Goal: Share content: Share content

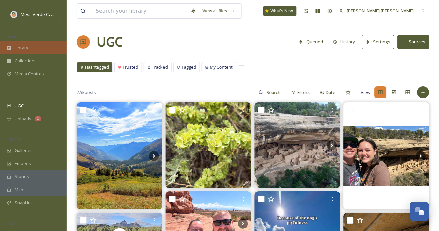
click at [37, 48] on div "Library" at bounding box center [33, 47] width 67 height 13
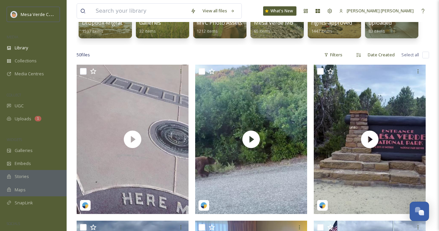
scroll to position [97, 0]
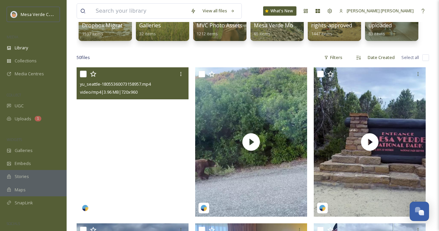
click at [159, 161] on video "yu_seattle-18055360073158957.mp4" at bounding box center [133, 141] width 112 height 149
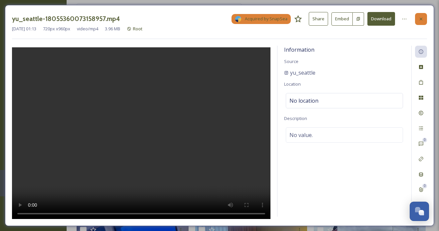
click at [420, 18] on icon at bounding box center [420, 18] width 5 height 5
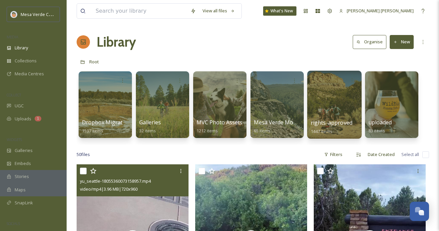
click at [331, 106] on div at bounding box center [334, 105] width 54 height 68
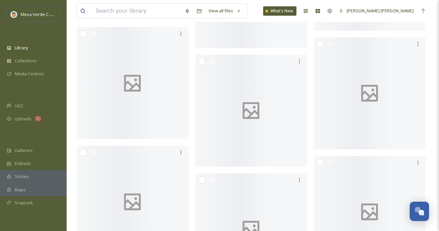
scroll to position [1988, 0]
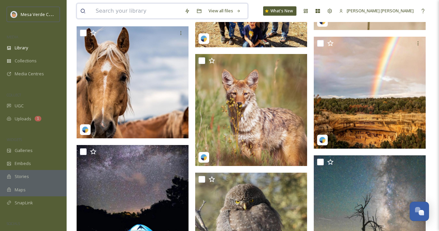
click at [119, 11] on input at bounding box center [136, 11] width 89 height 15
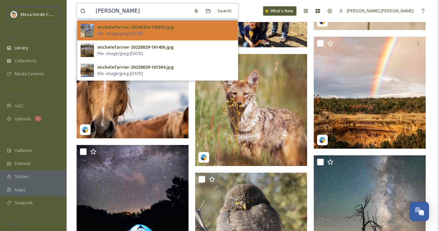
type input "[PERSON_NAME]"
click at [123, 33] on span "File - image/jpeg - [DATE]" at bounding box center [120, 33] width 46 height 6
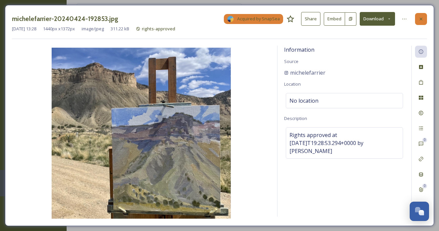
click at [421, 19] on icon at bounding box center [420, 18] width 3 height 3
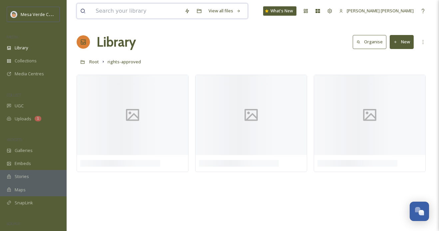
click at [181, 13] on input at bounding box center [136, 11] width 89 height 15
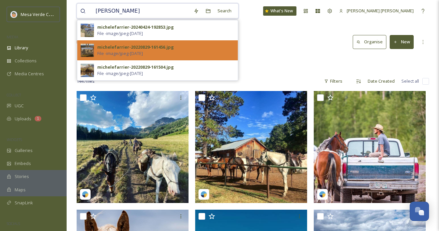
type input "[PERSON_NAME]"
click at [201, 51] on div "michelefarrier-20220829-161456.jpg File - image/jpeg - [DATE]" at bounding box center [165, 50] width 137 height 13
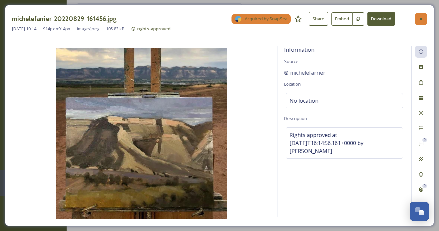
click at [418, 18] on icon at bounding box center [420, 18] width 5 height 5
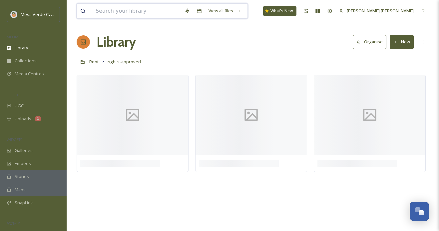
click at [138, 11] on input at bounding box center [136, 11] width 89 height 15
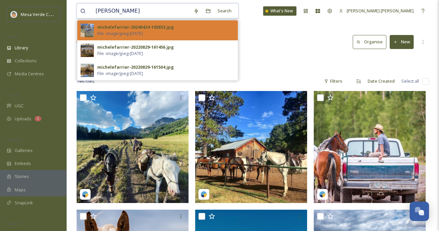
type input "[PERSON_NAME]"
click at [137, 31] on span "File - image/jpeg - [DATE]" at bounding box center [120, 33] width 46 height 6
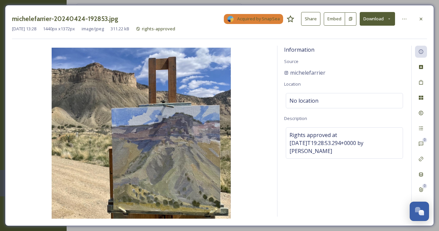
click at [315, 17] on button "Share" at bounding box center [310, 19] width 19 height 14
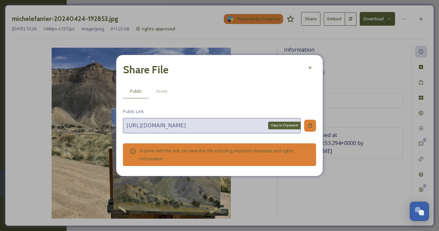
click at [309, 129] on div "Copy to Clipboard" at bounding box center [310, 125] width 12 height 12
click at [312, 66] on div at bounding box center [310, 68] width 12 height 12
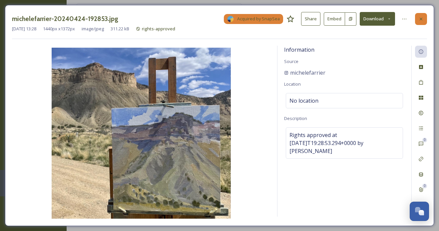
click at [419, 20] on icon at bounding box center [420, 18] width 5 height 5
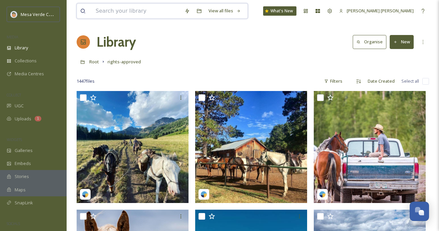
click at [131, 16] on input at bounding box center [136, 11] width 89 height 15
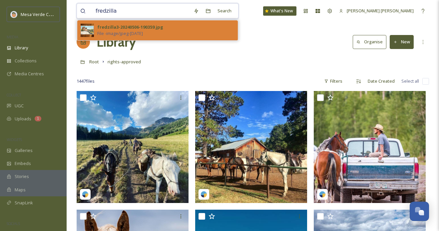
type input "fredzilla"
click at [144, 28] on div "fredzilla3-20240506-190359.jpg" at bounding box center [130, 27] width 66 height 6
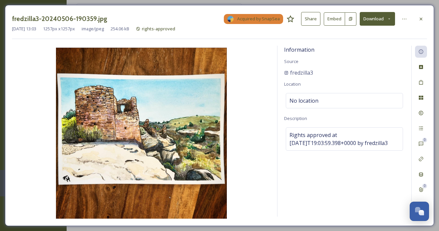
click at [311, 21] on button "Share" at bounding box center [310, 19] width 19 height 14
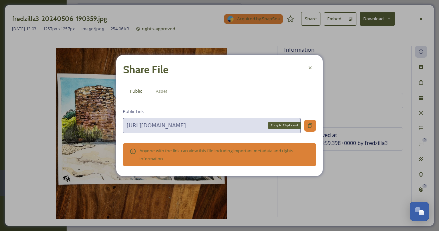
click at [309, 124] on icon at bounding box center [310, 125] width 4 height 4
click at [311, 66] on icon at bounding box center [309, 67] width 5 height 5
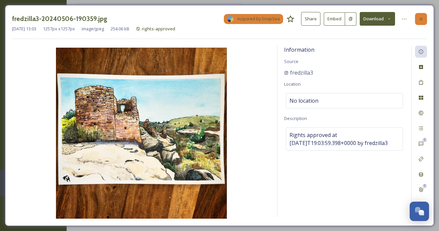
click at [420, 18] on icon at bounding box center [420, 18] width 5 height 5
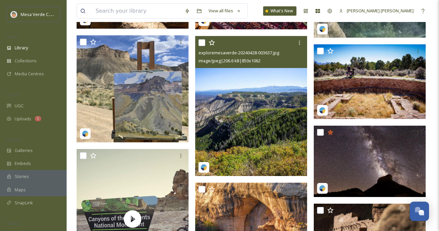
scroll to position [5349, 0]
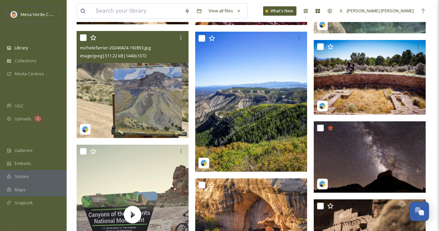
click at [125, 51] on div "michelefarrier-20240424-192853.jpg" at bounding box center [133, 48] width 107 height 8
click at [128, 85] on img at bounding box center [133, 84] width 112 height 106
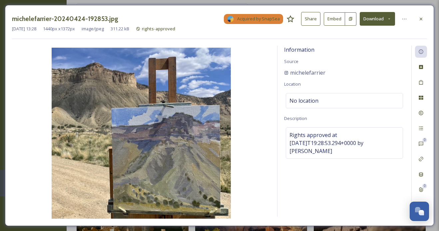
click at [312, 22] on button "Share" at bounding box center [310, 19] width 19 height 14
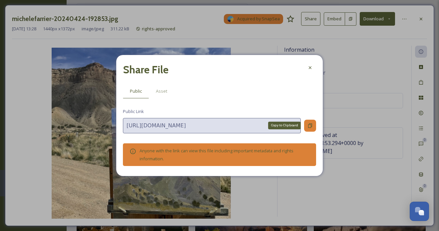
click at [309, 123] on icon at bounding box center [310, 125] width 4 height 4
click at [311, 66] on icon at bounding box center [309, 67] width 5 height 5
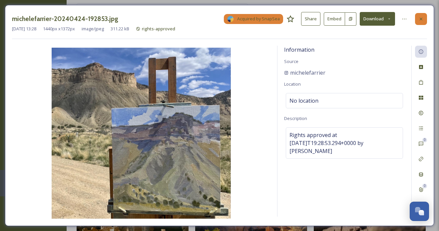
click at [418, 16] on div at bounding box center [421, 19] width 12 height 12
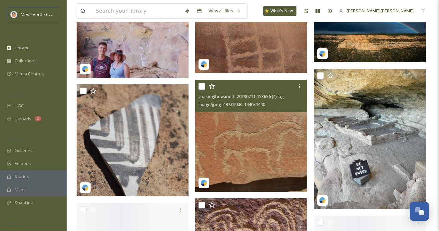
scroll to position [8182, 0]
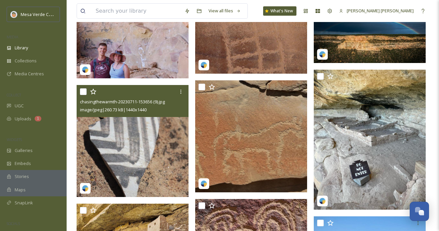
click at [84, 94] on input "checkbox" at bounding box center [83, 91] width 7 height 7
checkbox input "true"
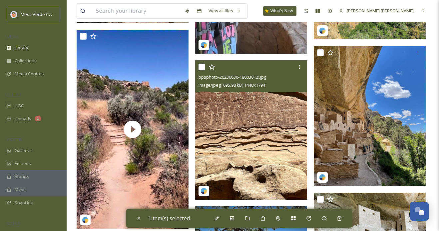
scroll to position [8735, 0]
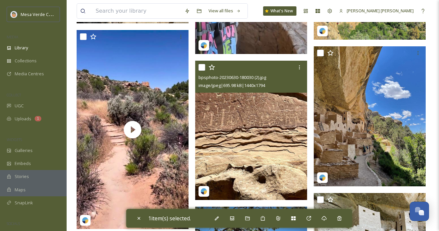
click at [203, 68] on input "checkbox" at bounding box center [201, 67] width 7 height 7
checkbox input "true"
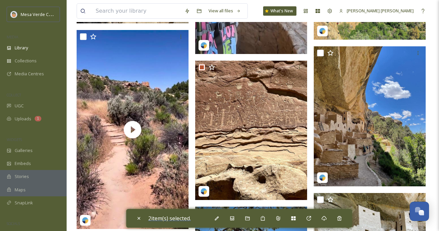
click at [171, 219] on span "2 item(s) selected." at bounding box center [169, 217] width 43 height 7
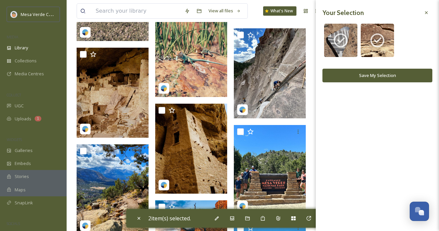
click at [344, 72] on button "Save My Selection" at bounding box center [377, 76] width 110 height 14
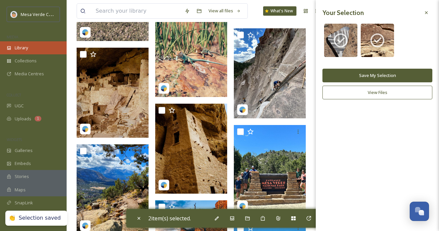
click at [38, 50] on div "Library" at bounding box center [33, 47] width 67 height 13
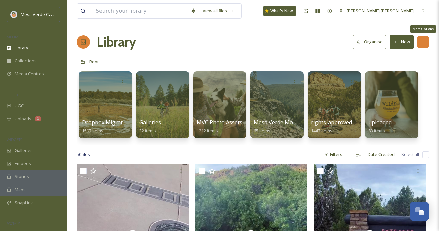
click at [423, 45] on div "More Options" at bounding box center [423, 42] width 12 height 12
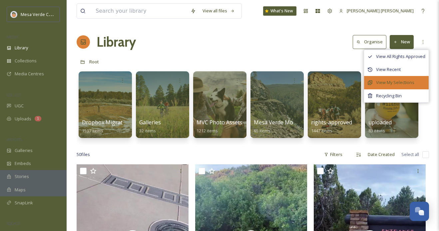
click at [405, 83] on span "View My Selections" at bounding box center [395, 82] width 38 height 6
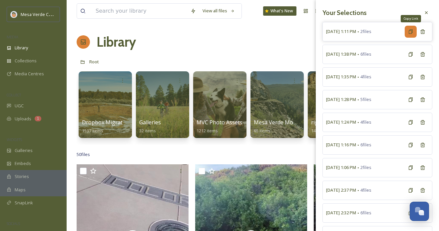
click at [409, 35] on div "Copy Link" at bounding box center [410, 32] width 12 height 12
click at [193, 38] on div "Library Organise New" at bounding box center [253, 42] width 352 height 20
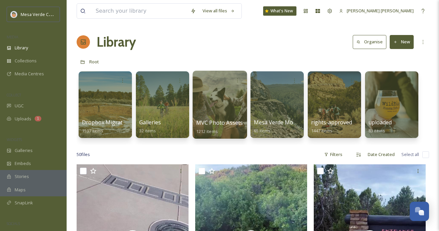
click at [215, 110] on div at bounding box center [219, 105] width 54 height 68
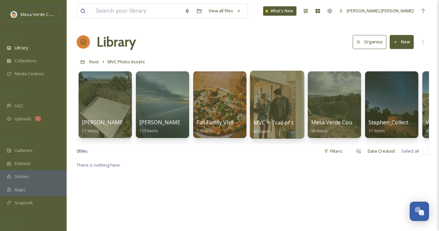
click at [281, 111] on div at bounding box center [277, 105] width 54 height 68
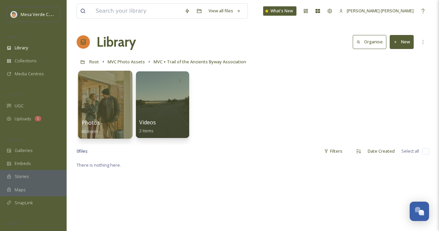
click at [107, 114] on div at bounding box center [105, 105] width 54 height 68
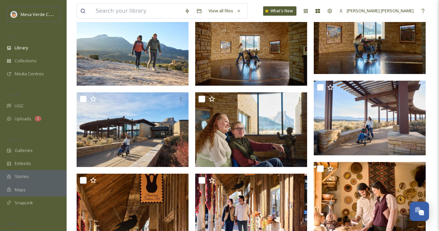
scroll to position [345, 0]
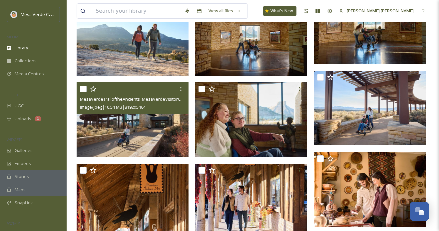
click at [84, 90] on input "checkbox" at bounding box center [83, 89] width 7 height 7
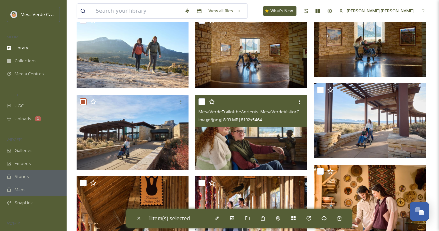
scroll to position [336, 0]
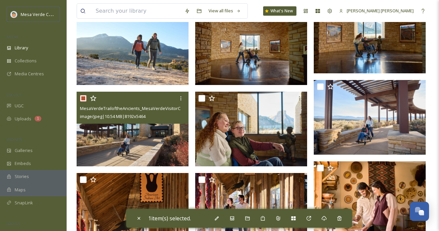
click at [82, 97] on input "checkbox" at bounding box center [83, 98] width 7 height 7
checkbox input "false"
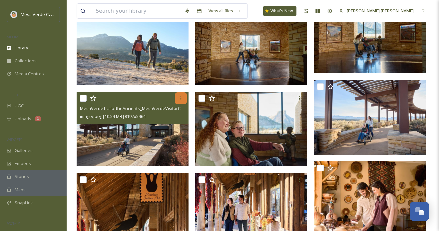
click at [180, 97] on icon at bounding box center [180, 98] width 5 height 5
click at [116, 108] on span "MesaVerdeTrailoftheAncients_MesaVerdeVisitorCenter_Lumenati_Fall2024_4.jpg" at bounding box center [160, 108] width 161 height 6
click at [118, 108] on span "MesaVerdeTrailoftheAncients_MesaVerdeVisitorCenter_Lumenati_Fall2024_4.jpg" at bounding box center [160, 108] width 161 height 6
click at [142, 143] on img at bounding box center [133, 129] width 112 height 75
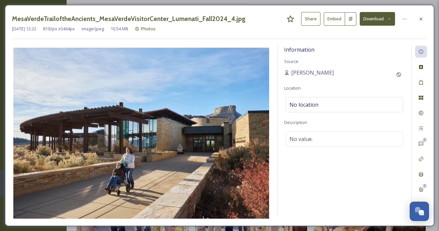
click at [314, 15] on button "Share" at bounding box center [310, 19] width 19 height 14
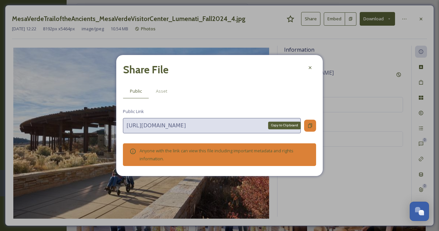
click at [308, 123] on icon at bounding box center [309, 125] width 5 height 5
click at [308, 67] on icon at bounding box center [309, 67] width 5 height 5
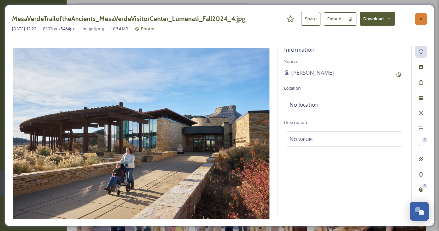
click at [421, 17] on icon at bounding box center [420, 18] width 5 height 5
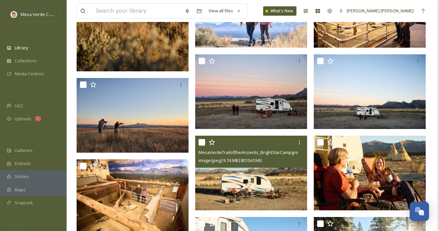
scroll to position [1006, 0]
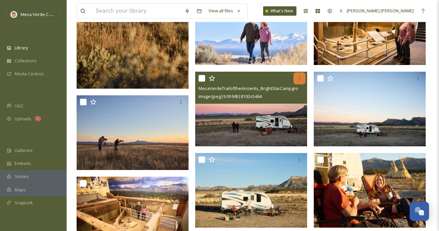
click at [300, 76] on icon at bounding box center [299, 78] width 5 height 5
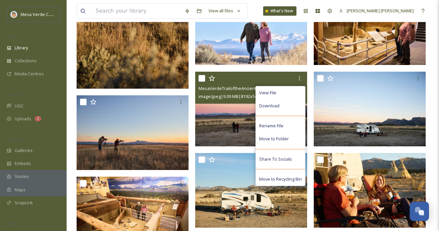
click at [240, 105] on img at bounding box center [251, 109] width 112 height 75
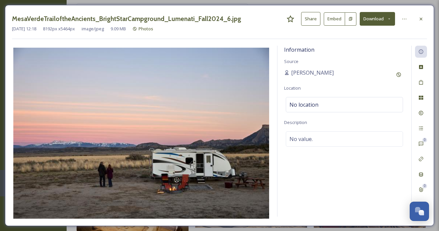
click at [311, 18] on button "Share" at bounding box center [310, 19] width 19 height 14
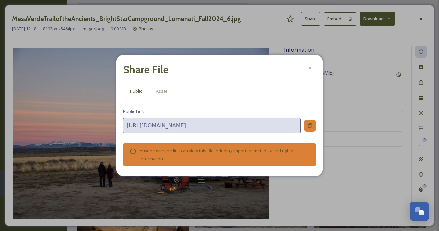
click at [309, 124] on icon at bounding box center [309, 125] width 5 height 5
click at [312, 67] on icon at bounding box center [309, 67] width 5 height 5
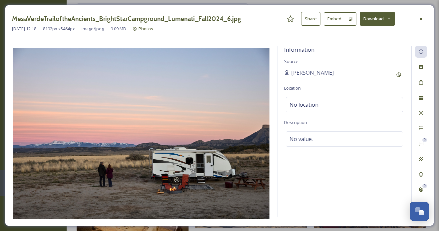
click at [421, 17] on icon at bounding box center [420, 18] width 5 height 5
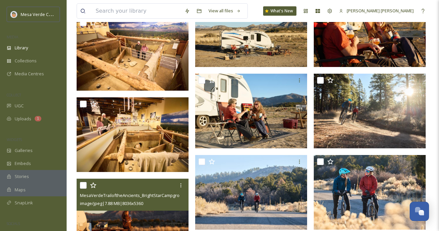
scroll to position [1157, 0]
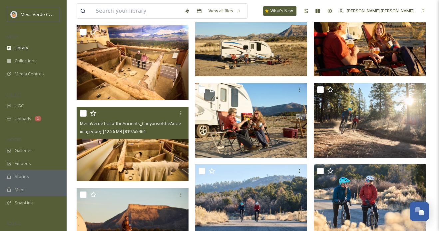
click at [151, 143] on img at bounding box center [133, 143] width 112 height 75
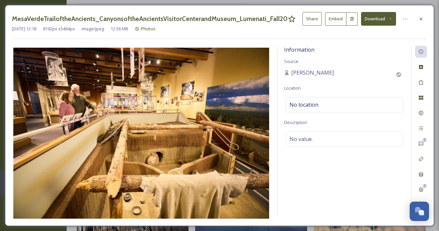
click at [311, 17] on button "Share" at bounding box center [311, 19] width 19 height 14
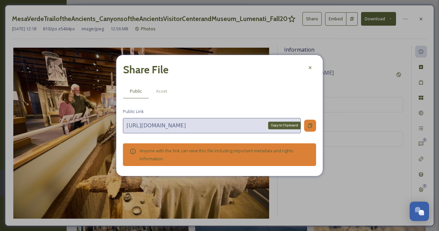
click at [310, 125] on icon at bounding box center [309, 125] width 5 height 5
click at [311, 63] on div at bounding box center [310, 68] width 12 height 12
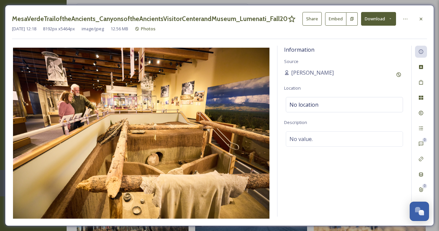
click at [417, 18] on div at bounding box center [421, 19] width 12 height 12
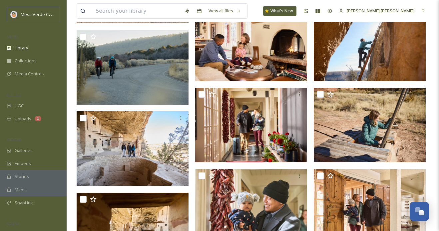
scroll to position [1558, 0]
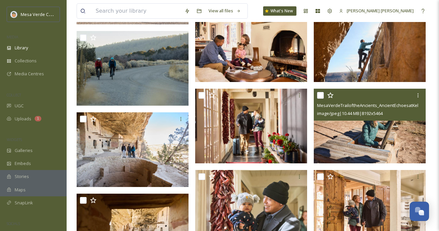
click at [380, 124] on img at bounding box center [369, 126] width 112 height 75
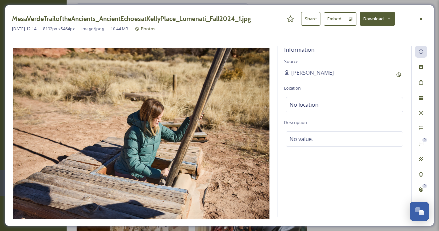
click at [311, 18] on button "Share" at bounding box center [310, 19] width 19 height 14
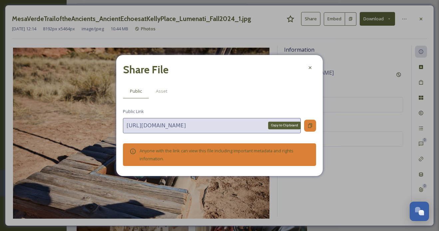
click at [308, 125] on icon at bounding box center [309, 125] width 5 height 5
click at [310, 66] on icon at bounding box center [309, 67] width 5 height 5
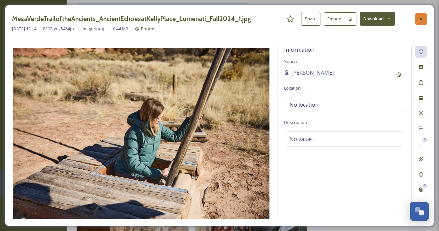
click at [420, 16] on icon at bounding box center [420, 18] width 5 height 5
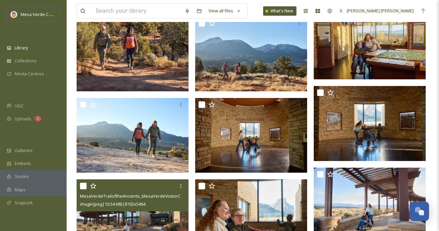
scroll to position [248, 0]
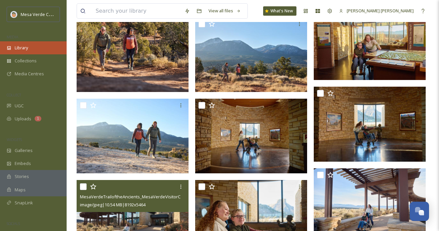
click at [37, 46] on div "Library" at bounding box center [33, 47] width 67 height 13
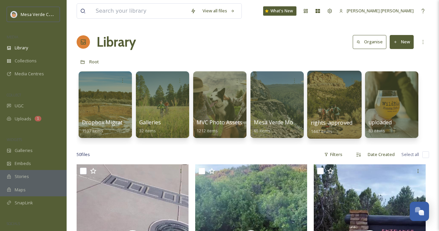
click at [322, 98] on div at bounding box center [334, 105] width 54 height 68
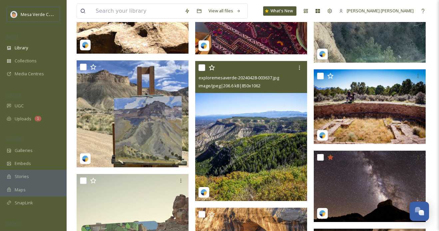
scroll to position [5316, 0]
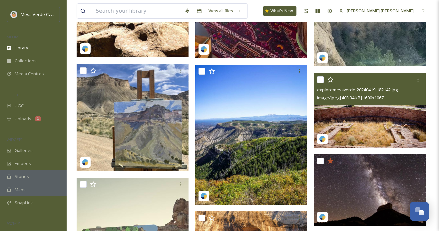
click at [320, 79] on input "checkbox" at bounding box center [320, 79] width 7 height 7
checkbox input "true"
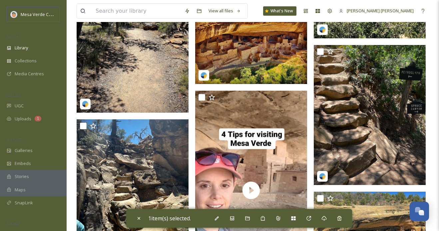
scroll to position [8504, 0]
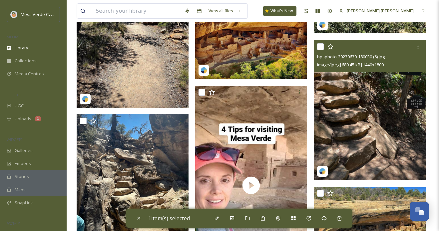
click at [320, 46] on input "checkbox" at bounding box center [320, 46] width 7 height 7
checkbox input "true"
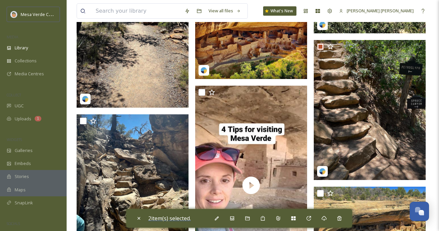
click at [177, 216] on span "2 item(s) selected." at bounding box center [169, 217] width 43 height 7
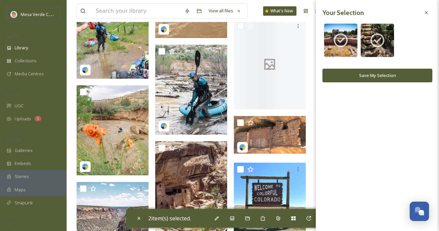
click at [361, 75] on button "Save My Selection" at bounding box center [377, 76] width 110 height 14
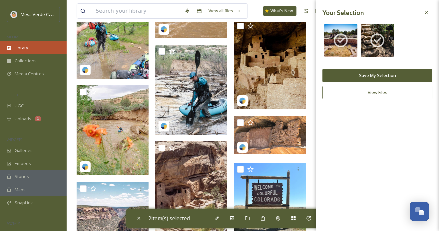
click at [48, 45] on div "Library" at bounding box center [33, 47] width 67 height 13
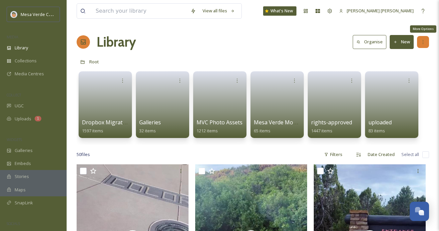
click at [425, 43] on div "More Options" at bounding box center [423, 42] width 12 height 12
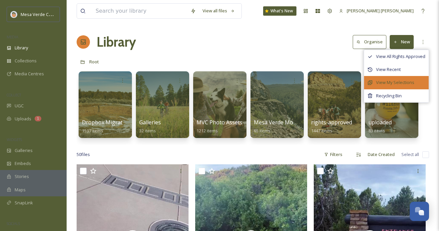
click at [401, 83] on span "View My Selections" at bounding box center [395, 82] width 38 height 6
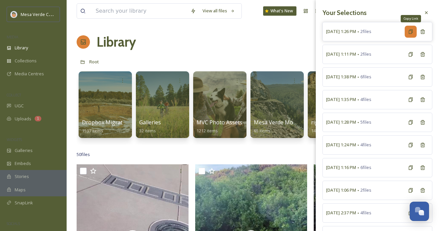
click at [411, 31] on icon at bounding box center [410, 31] width 4 height 4
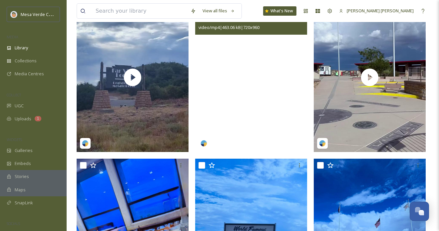
scroll to position [319, 0]
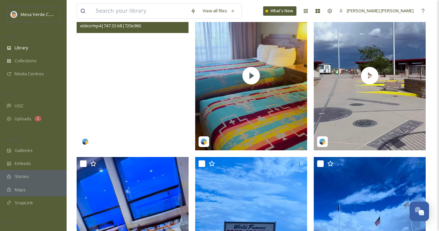
click at [153, 117] on video "yu_seattle-18064680908018047.mp4" at bounding box center [133, 75] width 112 height 149
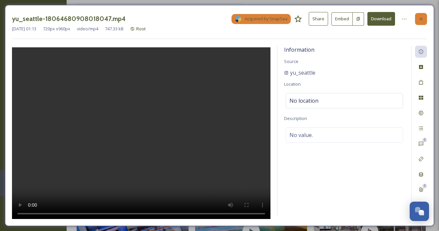
click at [419, 20] on icon at bounding box center [420, 18] width 5 height 5
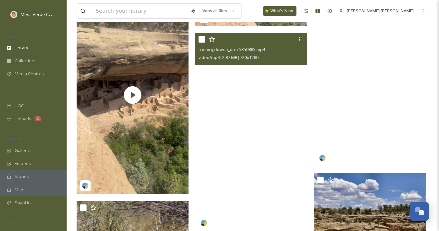
scroll to position [1664, 0]
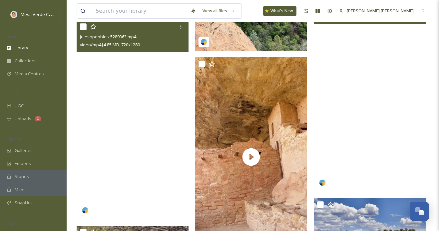
click at [143, 158] on video "julesnpebbles-5289363.mp4" at bounding box center [133, 119] width 112 height 199
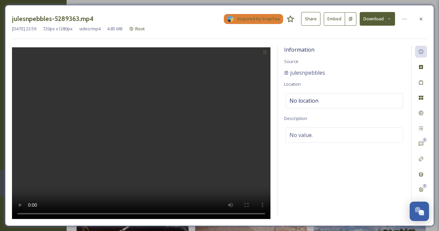
click at [387, 17] on icon at bounding box center [389, 19] width 4 height 4
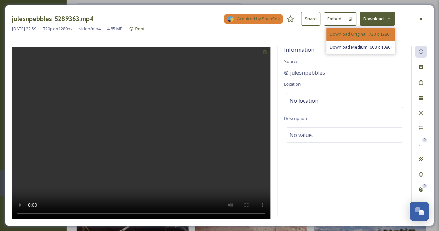
click at [372, 37] on span "Download Original (720 x 1280)" at bounding box center [359, 34] width 61 height 6
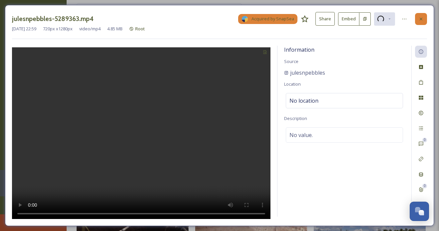
click at [418, 17] on icon at bounding box center [420, 18] width 5 height 5
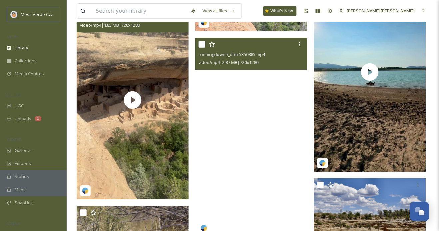
scroll to position [1678, 0]
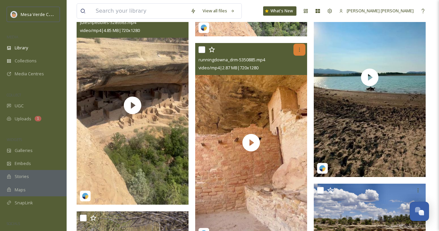
click at [298, 50] on icon at bounding box center [299, 49] width 5 height 5
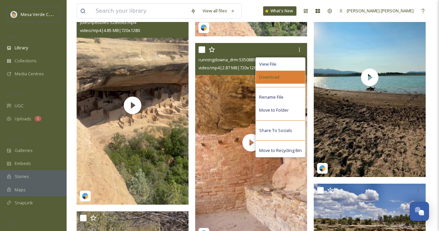
click at [286, 78] on div "Download" at bounding box center [280, 77] width 49 height 13
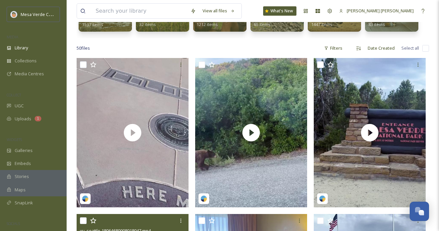
scroll to position [98, 0]
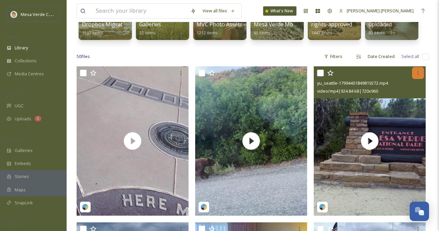
click at [413, 75] on div at bounding box center [418, 73] width 12 height 12
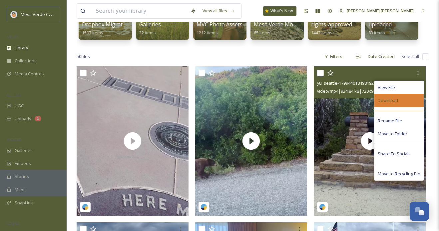
click at [393, 100] on span "Download" at bounding box center [387, 100] width 20 height 6
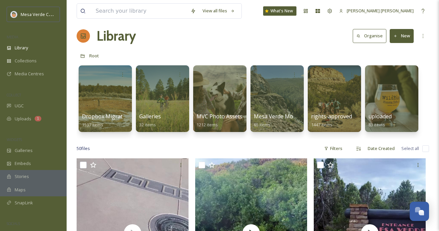
scroll to position [0, 0]
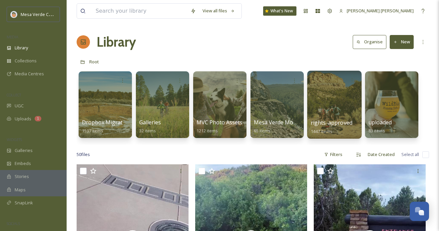
click at [332, 102] on div at bounding box center [334, 105] width 54 height 68
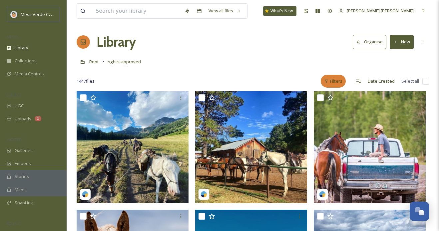
click at [338, 79] on div "Filters" at bounding box center [332, 81] width 25 height 13
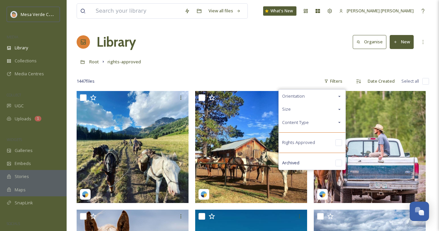
click at [308, 122] on span "Content Type" at bounding box center [295, 122] width 27 height 6
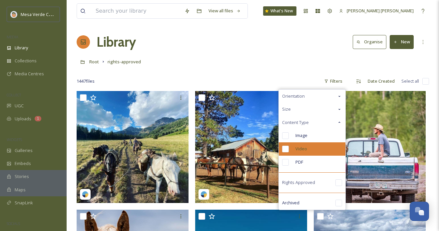
click at [286, 150] on input "checkbox" at bounding box center [285, 148] width 7 height 7
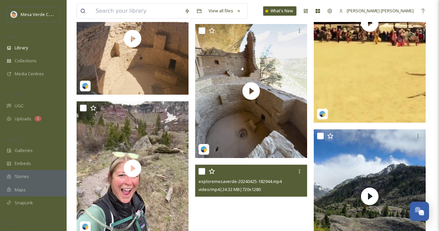
scroll to position [496, 0]
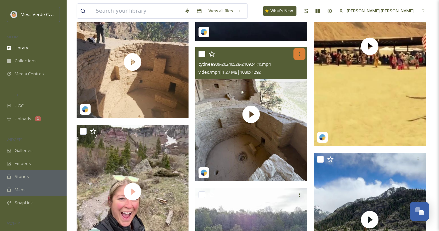
click at [301, 53] on icon at bounding box center [299, 53] width 5 height 5
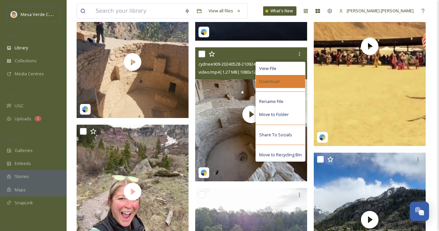
click at [289, 80] on div "Download" at bounding box center [280, 81] width 49 height 13
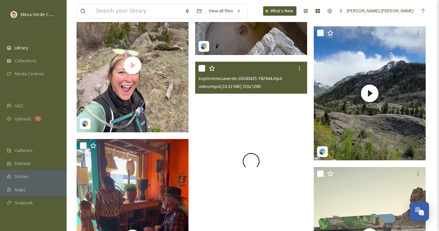
scroll to position [624, 0]
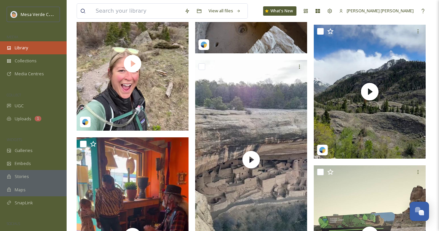
click at [42, 46] on div "Library" at bounding box center [33, 47] width 67 height 13
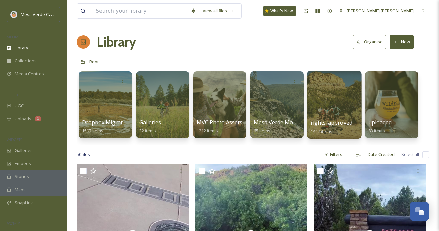
click at [332, 102] on div at bounding box center [334, 105] width 54 height 68
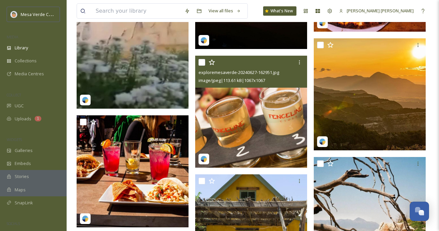
scroll to position [2460, 0]
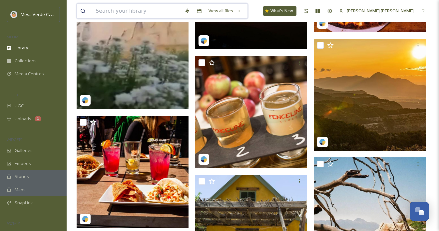
click at [131, 9] on input at bounding box center [136, 11] width 89 height 15
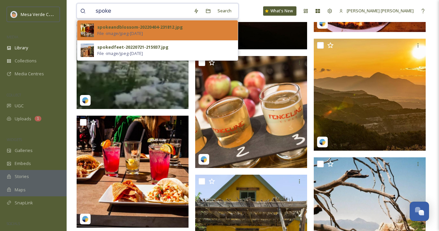
type input "spoke"
click at [143, 34] on span "File - image/jpeg - [DATE]" at bounding box center [120, 33] width 46 height 6
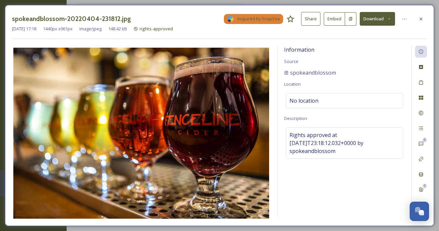
click at [313, 18] on button "Share" at bounding box center [310, 19] width 19 height 14
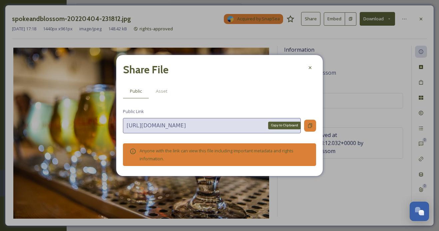
click at [308, 123] on icon at bounding box center [309, 125] width 5 height 5
click at [309, 71] on div at bounding box center [310, 68] width 12 height 12
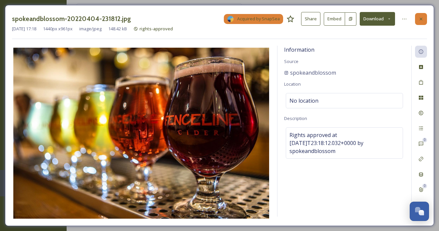
click at [423, 18] on icon at bounding box center [420, 18] width 5 height 5
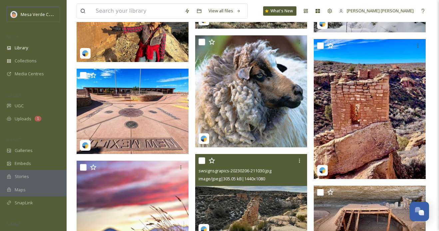
scroll to position [19972, 0]
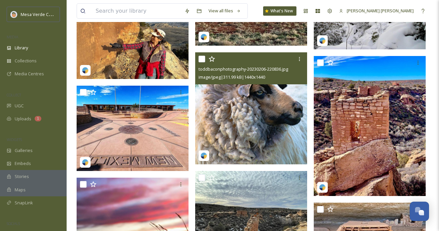
click at [201, 58] on input "checkbox" at bounding box center [201, 59] width 7 height 7
checkbox input "true"
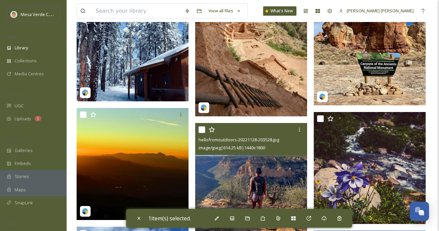
scroll to position [21304, 0]
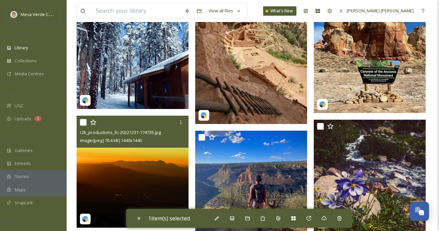
click at [81, 123] on input "checkbox" at bounding box center [83, 122] width 7 height 7
checkbox input "true"
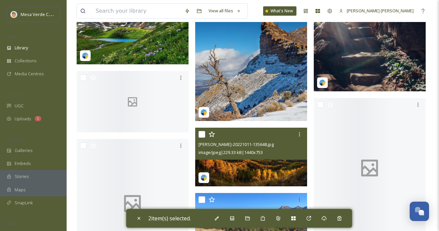
scroll to position [23049, 0]
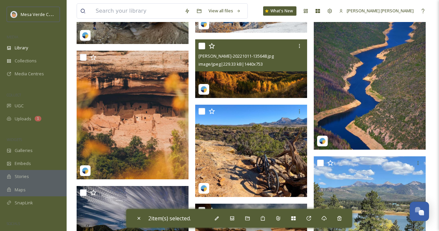
click at [202, 47] on input "checkbox" at bounding box center [201, 46] width 7 height 7
checkbox input "true"
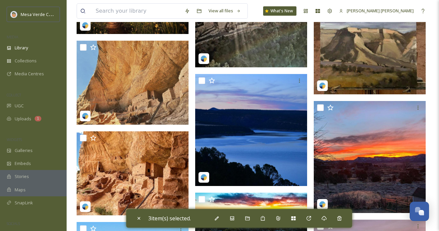
scroll to position [24513, 0]
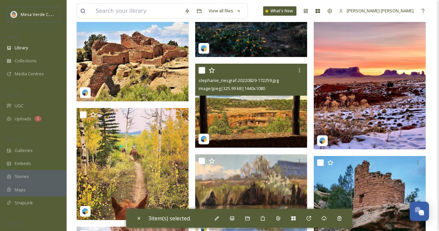
click at [201, 69] on input "checkbox" at bounding box center [201, 70] width 7 height 7
checkbox input "true"
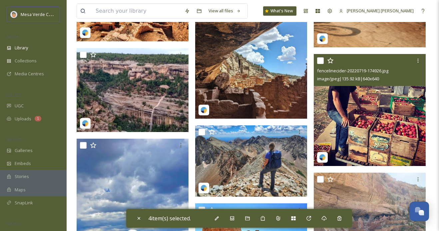
scroll to position [26339, 0]
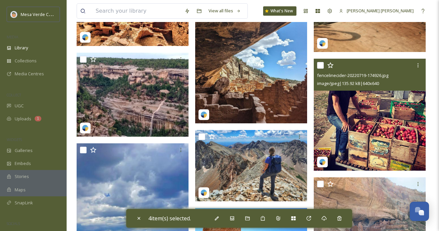
click at [321, 65] on input "checkbox" at bounding box center [320, 65] width 7 height 7
checkbox input "true"
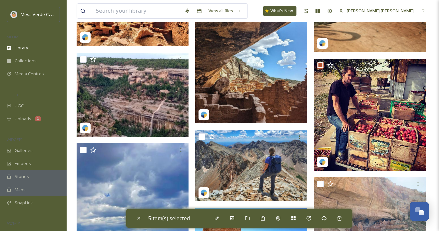
click at [183, 220] on span "5 item(s) selected." at bounding box center [169, 217] width 43 height 7
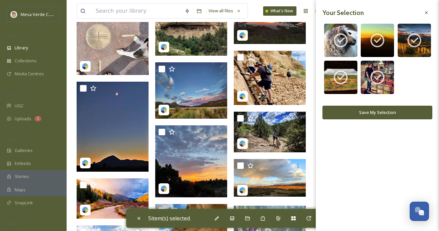
click at [340, 111] on button "Save My Selection" at bounding box center [377, 112] width 110 height 14
click at [409, 109] on button "Save My Selection" at bounding box center [377, 112] width 110 height 14
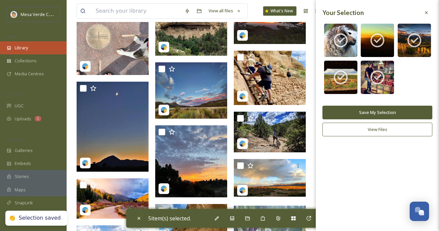
click at [44, 48] on div "Library" at bounding box center [33, 47] width 67 height 13
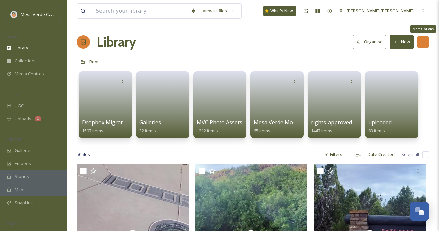
click at [423, 39] on icon at bounding box center [422, 41] width 5 height 5
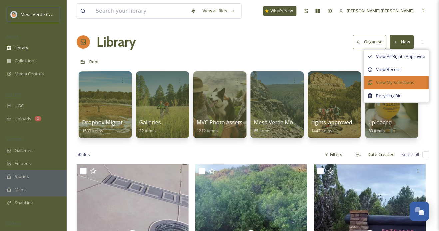
click at [395, 81] on span "View My Selections" at bounding box center [395, 82] width 38 height 6
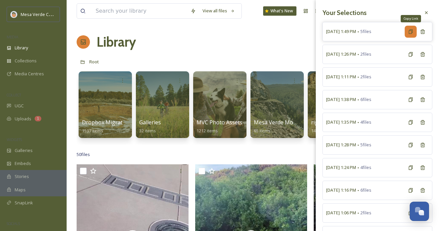
click at [412, 30] on icon at bounding box center [410, 31] width 5 height 5
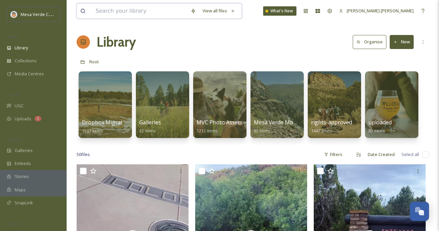
click at [126, 7] on input at bounding box center [139, 11] width 95 height 15
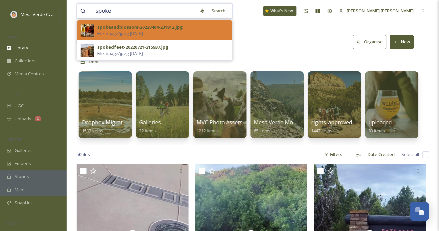
type input "spoke"
click at [143, 30] on span "File - image/jpeg - [DATE]" at bounding box center [120, 33] width 46 height 6
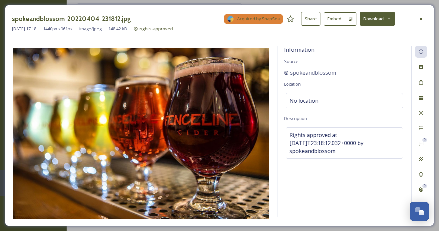
click at [312, 19] on button "Share" at bounding box center [310, 19] width 19 height 14
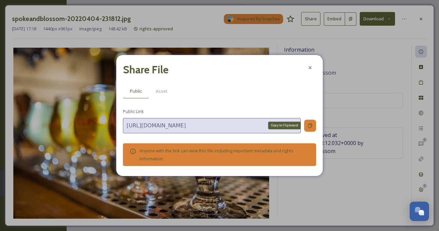
click at [312, 123] on div "Copy to Clipboard" at bounding box center [310, 125] width 12 height 12
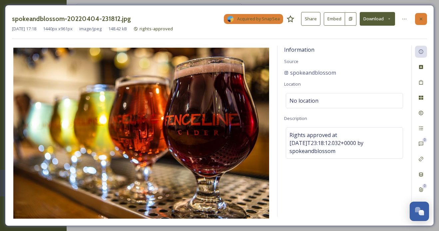
click at [421, 17] on icon at bounding box center [420, 18] width 5 height 5
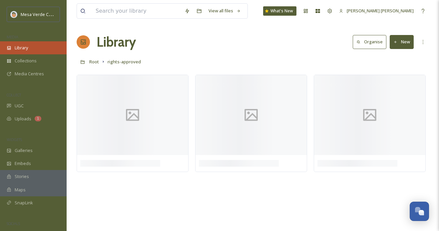
click at [30, 48] on div "Library" at bounding box center [33, 47] width 67 height 13
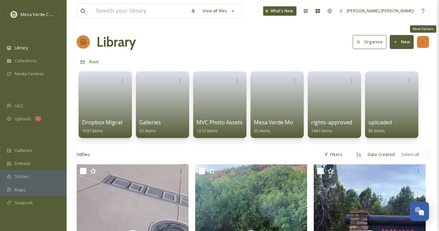
click at [421, 41] on icon at bounding box center [422, 41] width 5 height 5
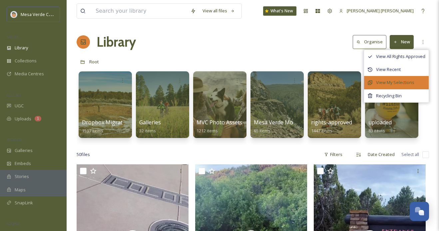
click at [394, 81] on span "View My Selections" at bounding box center [395, 82] width 38 height 6
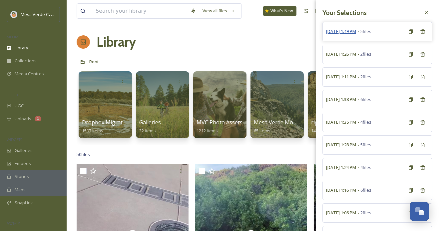
click at [356, 32] on span "[DATE] 1:49 PM" at bounding box center [341, 31] width 30 height 6
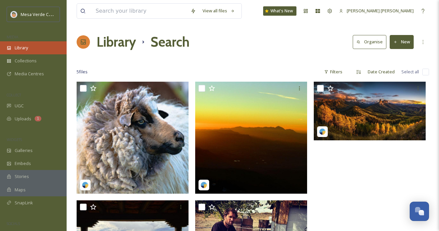
click at [38, 47] on div "Library" at bounding box center [33, 47] width 67 height 13
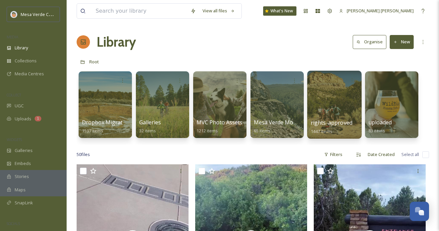
click at [326, 108] on div at bounding box center [334, 105] width 54 height 68
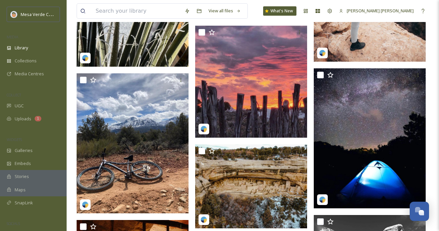
scroll to position [19104, 0]
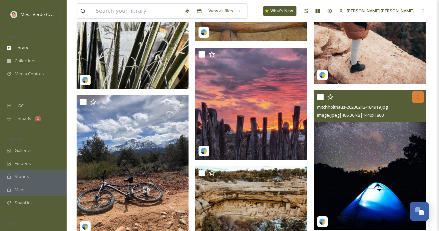
click at [417, 99] on icon at bounding box center [417, 97] width 1 height 4
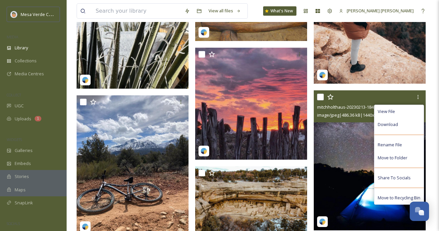
click at [358, 156] on img at bounding box center [369, 160] width 112 height 140
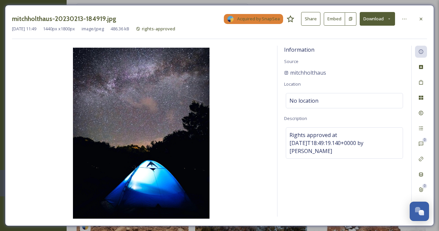
click at [312, 21] on button "Share" at bounding box center [310, 19] width 19 height 14
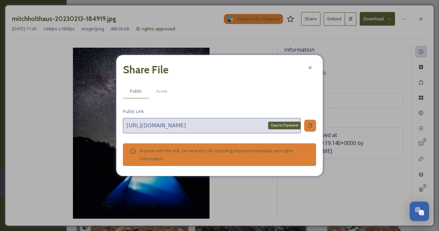
click at [310, 123] on icon at bounding box center [310, 125] width 4 height 4
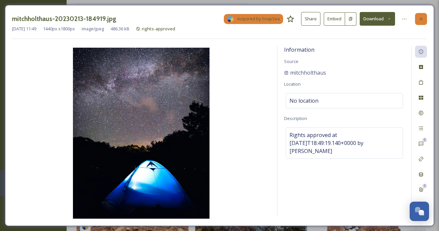
click at [424, 16] on div at bounding box center [421, 19] width 12 height 12
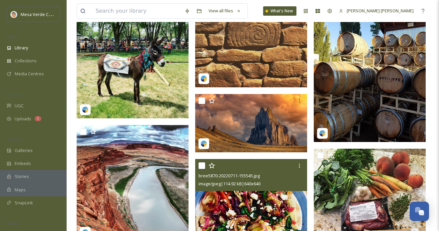
scroll to position [26838, 0]
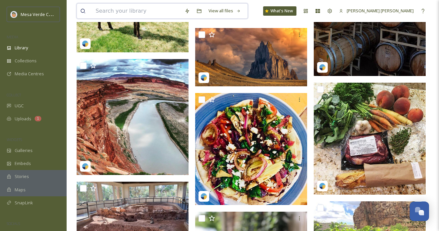
click at [114, 10] on input at bounding box center [136, 11] width 89 height 15
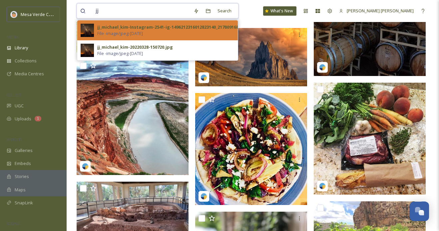
type input "jj"
click at [124, 33] on span "File - image/jpeg - [DATE]" at bounding box center [120, 33] width 46 height 6
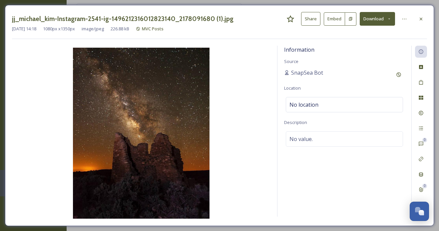
click at [308, 18] on button "Share" at bounding box center [310, 19] width 19 height 14
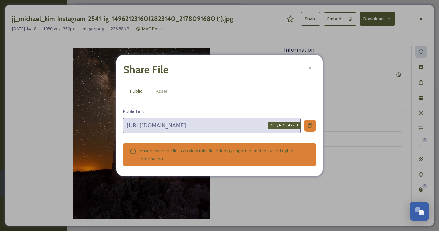
click at [312, 122] on div "Copy to Clipboard" at bounding box center [310, 125] width 12 height 12
click at [310, 125] on icon at bounding box center [310, 125] width 4 height 3
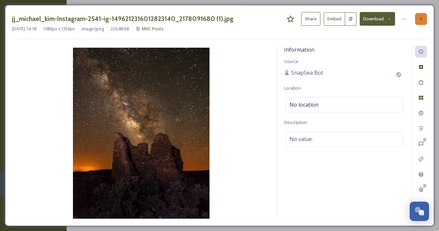
click at [423, 17] on div at bounding box center [421, 19] width 12 height 12
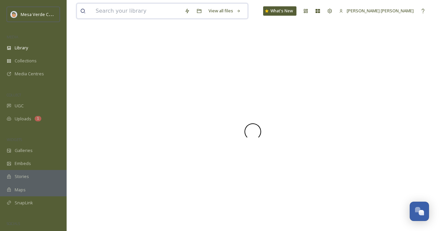
click at [138, 8] on input at bounding box center [136, 11] width 89 height 15
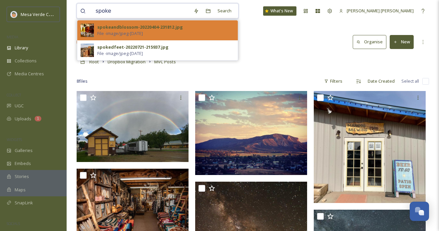
type input "spoke"
click at [143, 30] on span "File - image/jpeg - [DATE]" at bounding box center [120, 33] width 46 height 6
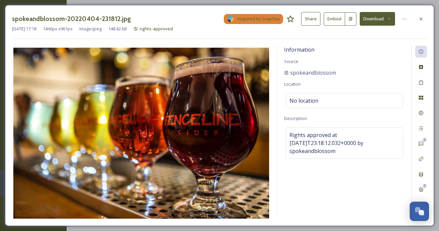
click at [316, 21] on button "Share" at bounding box center [310, 19] width 19 height 14
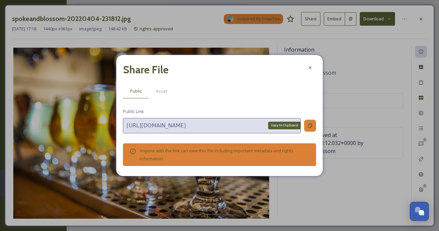
click at [311, 124] on icon at bounding box center [310, 125] width 4 height 4
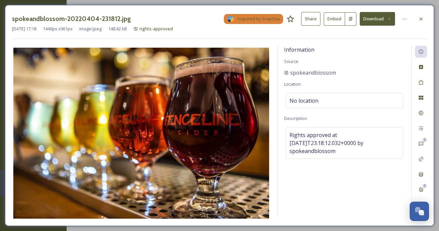
click at [422, 12] on div "spokeandblossom-20220404-231812.jpg Acquired by SnapSea Share Embed Download" at bounding box center [219, 19] width 415 height 14
click at [422, 18] on icon at bounding box center [420, 18] width 5 height 5
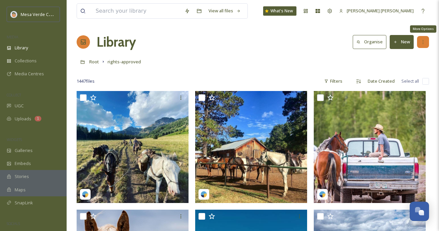
click at [424, 44] on icon at bounding box center [422, 41] width 5 height 5
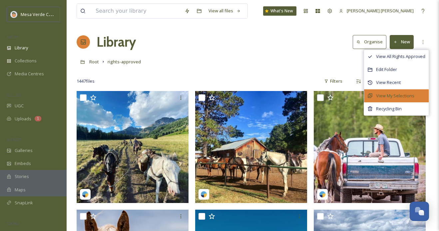
click at [395, 91] on div "View My Selections" at bounding box center [396, 95] width 65 height 13
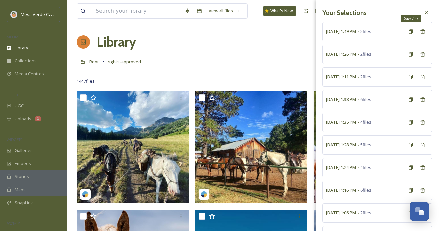
click at [412, 29] on icon at bounding box center [410, 31] width 5 height 5
